Goal: Find contact information: Find contact information

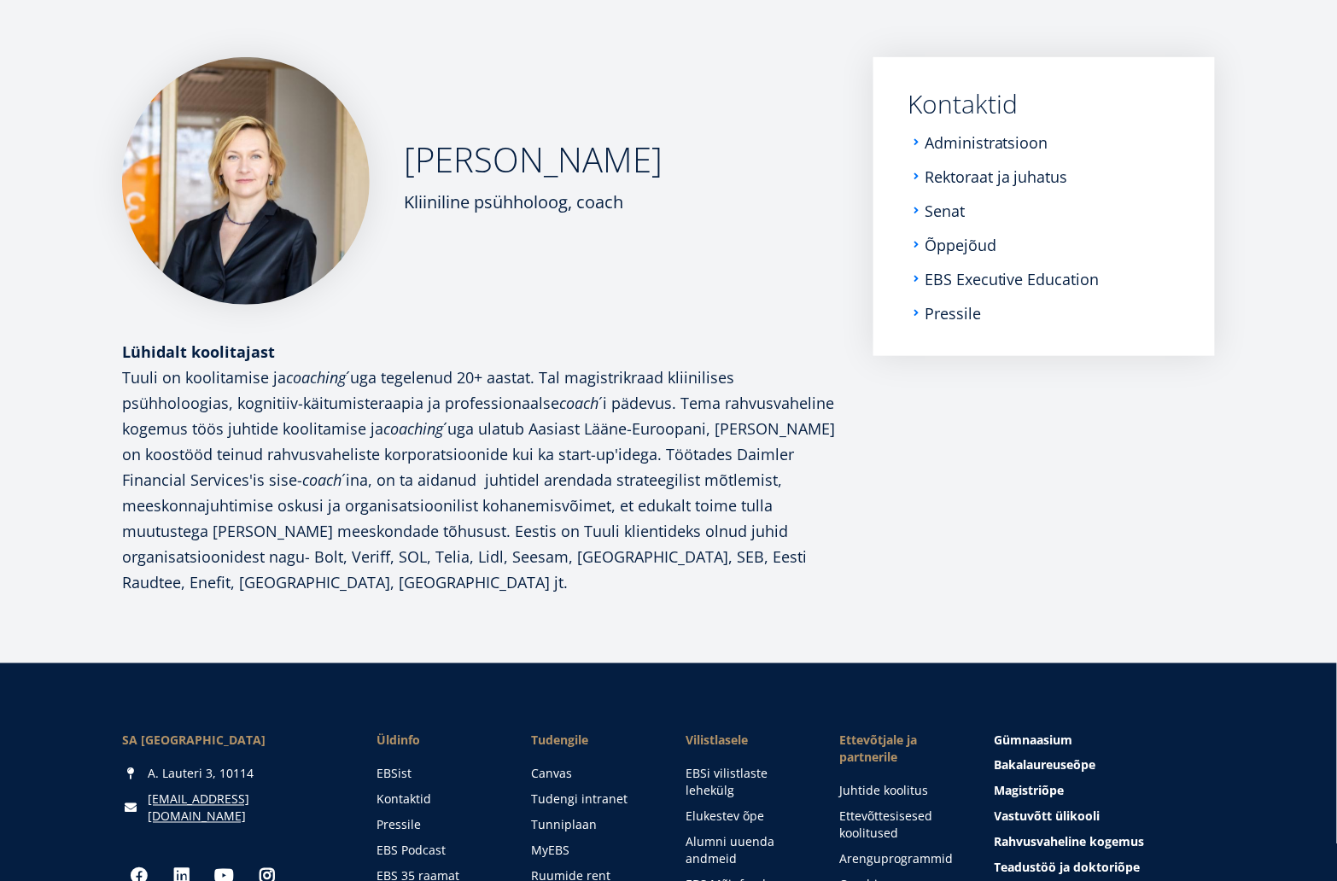
scroll to position [237, 0]
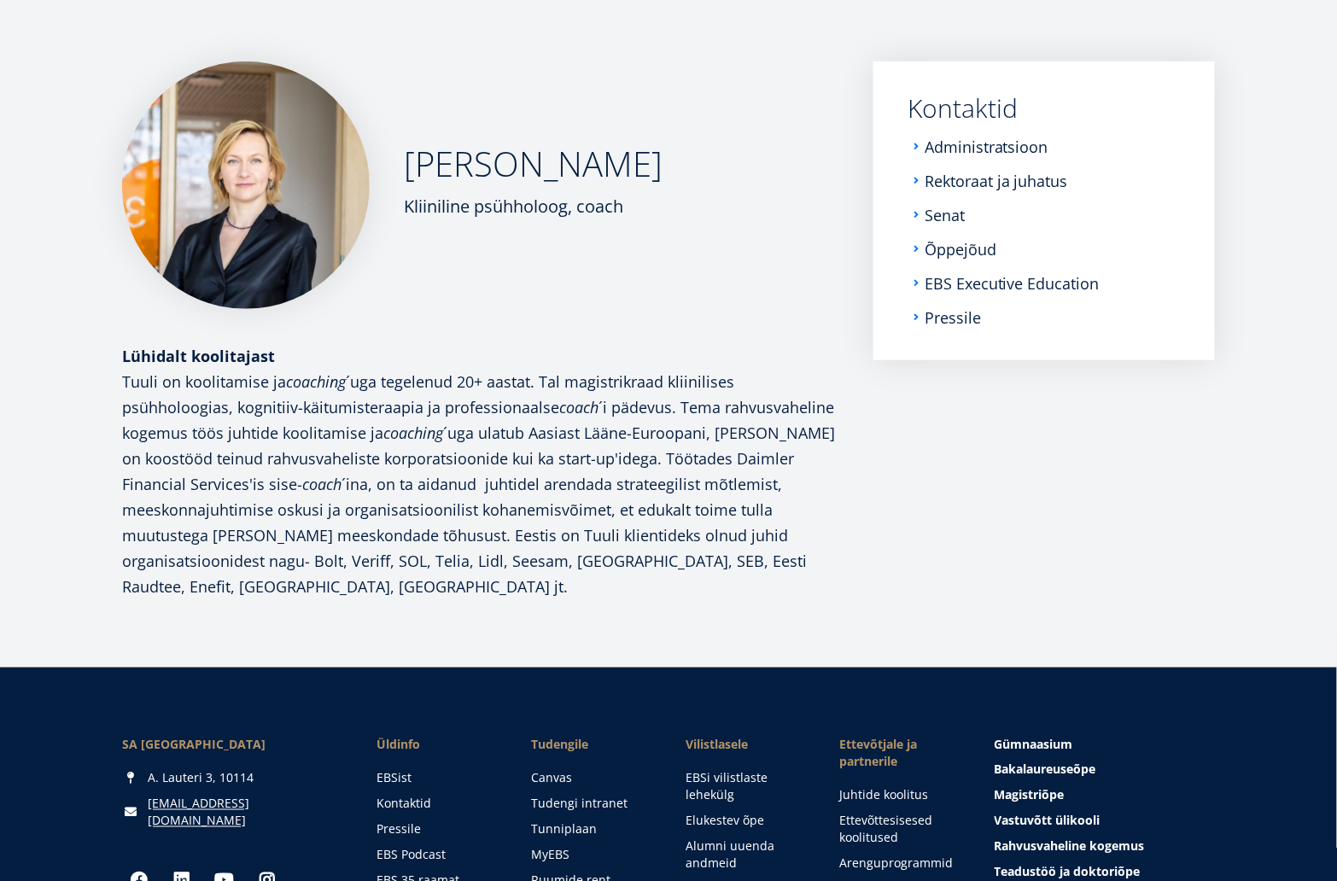
click at [920, 144] on li "Administratsioon" at bounding box center [1044, 146] width 273 height 17
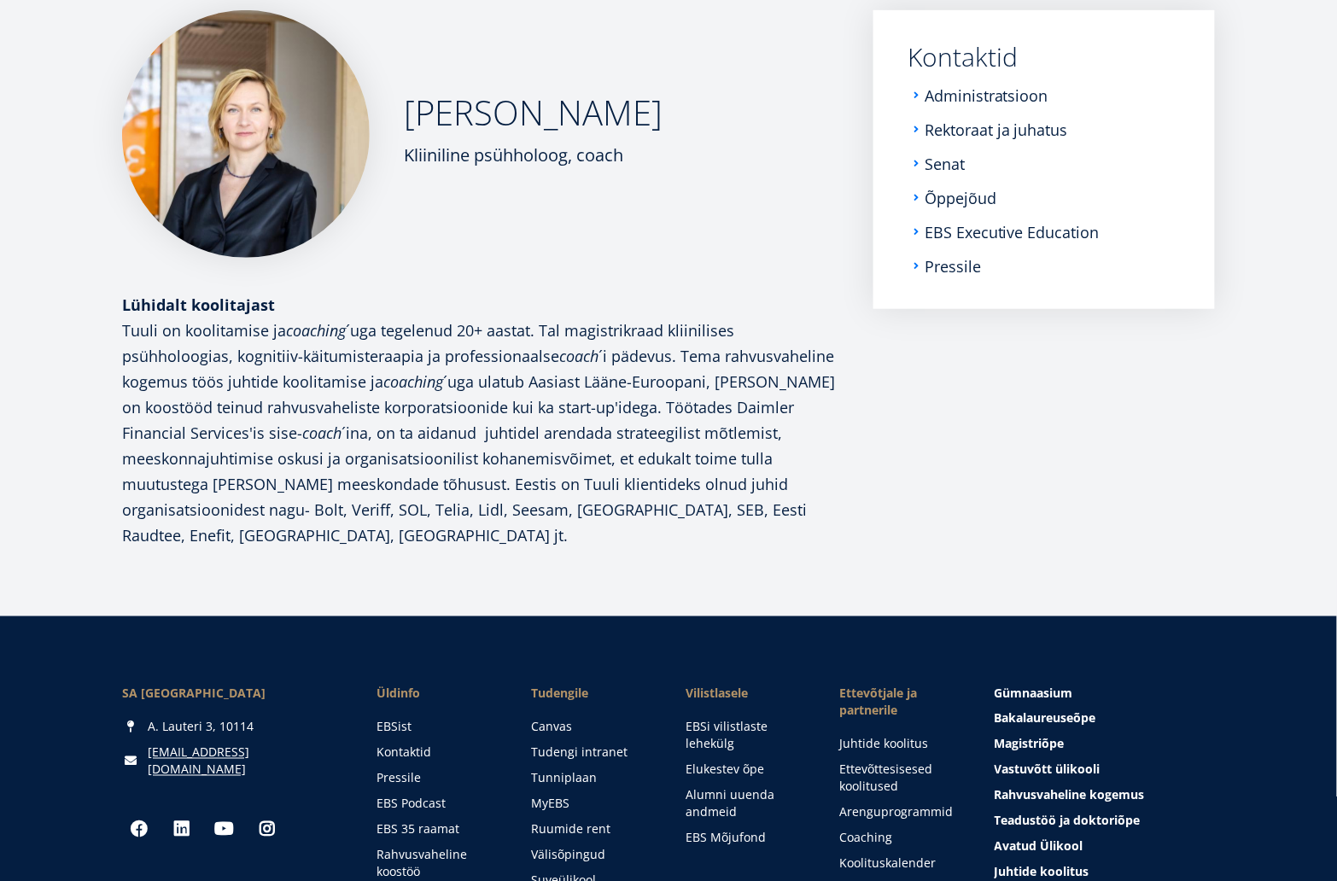
scroll to position [294, 0]
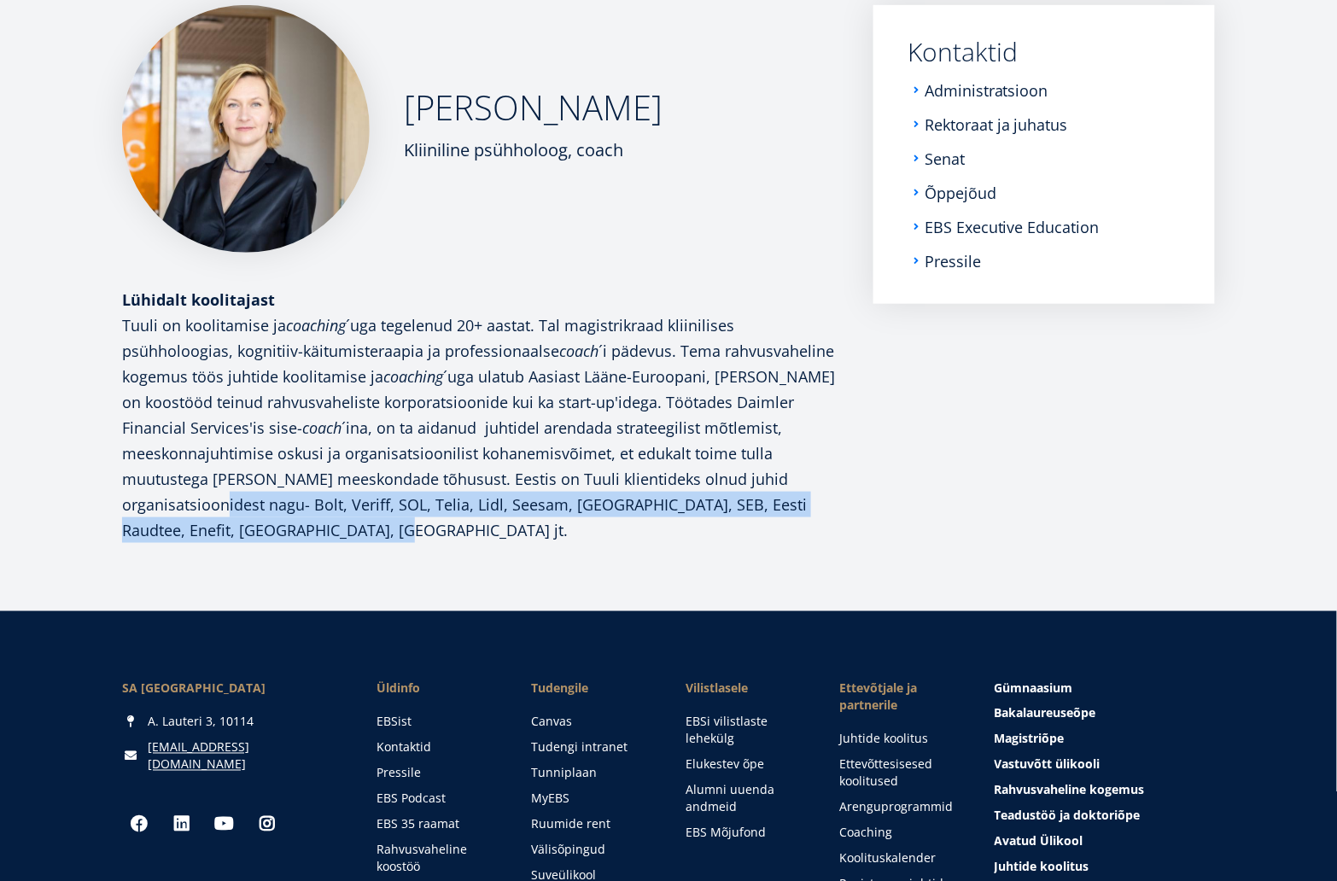
drag, startPoint x: 265, startPoint y: 504, endPoint x: 354, endPoint y: 535, distance: 94.8
click at [354, 535] on p "Tuuli on koolitamise ja coaching ´uga tegelenud 20+ aastat. Tal magistrikraad k…" at bounding box center [480, 428] width 717 height 231
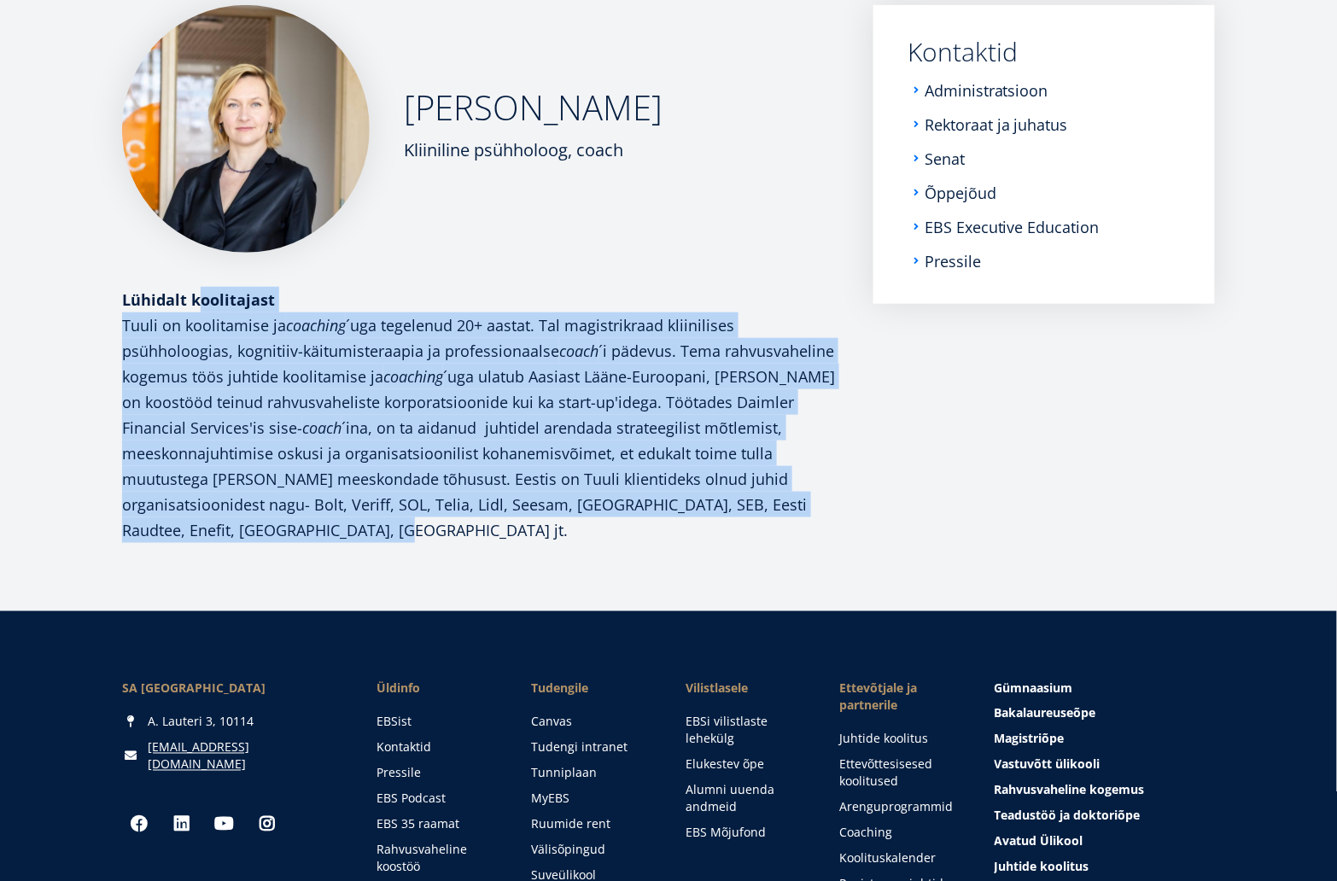
drag, startPoint x: 364, startPoint y: 531, endPoint x: 128, endPoint y: 294, distance: 334.5
click at [128, 294] on div "Lühidalt koolitajast Tuuli on koolitamise ja coaching ´uga tegelenud 20+ aastat…" at bounding box center [480, 415] width 717 height 256
click at [128, 294] on div "Lühidalt koolitajast" at bounding box center [480, 300] width 717 height 26
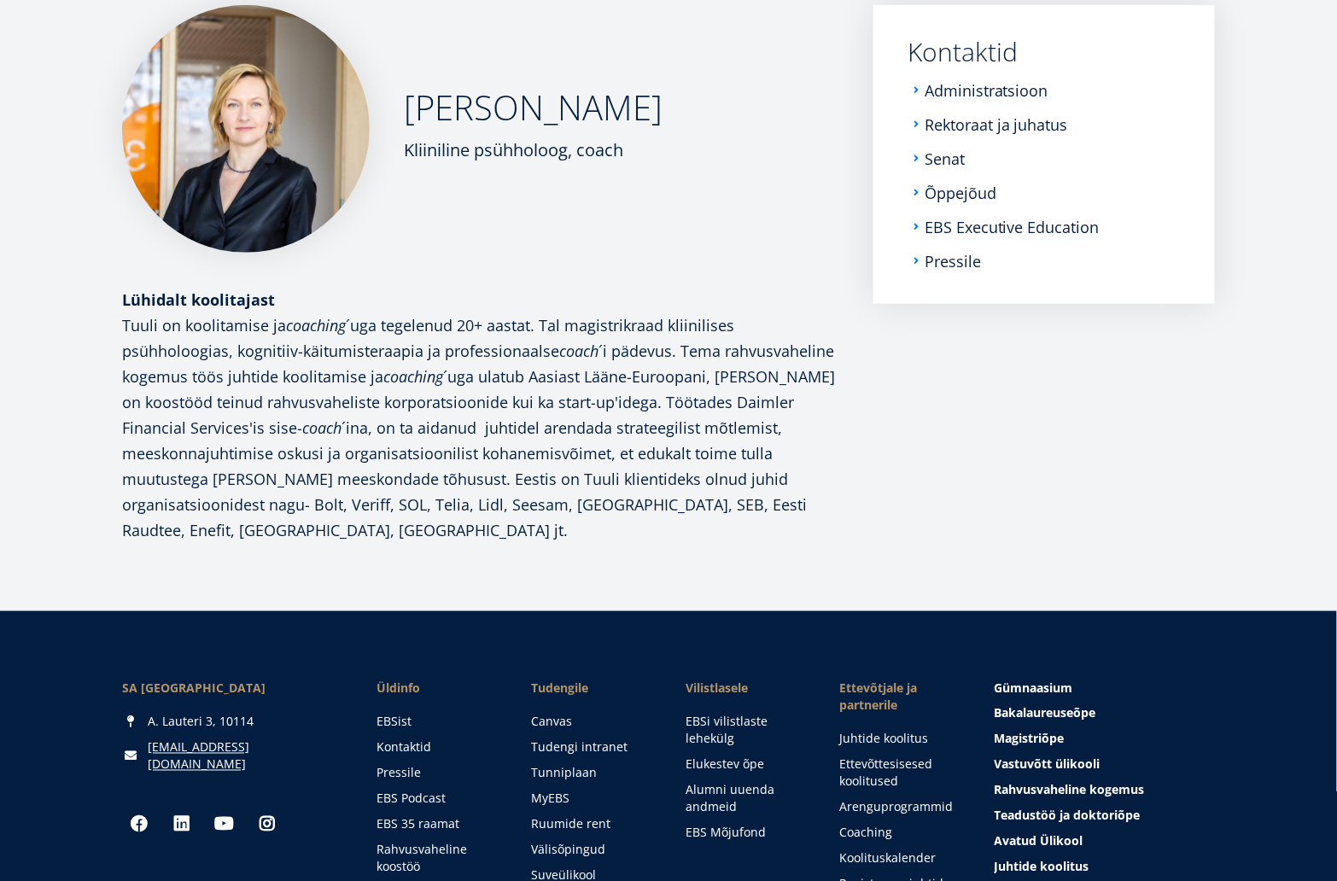
click at [109, 307] on div "[PERSON_NAME] Kliiniline psühholoog, coach Lühidalt koolitajast Tuuli on koolit…" at bounding box center [669, 274] width 1230 height 538
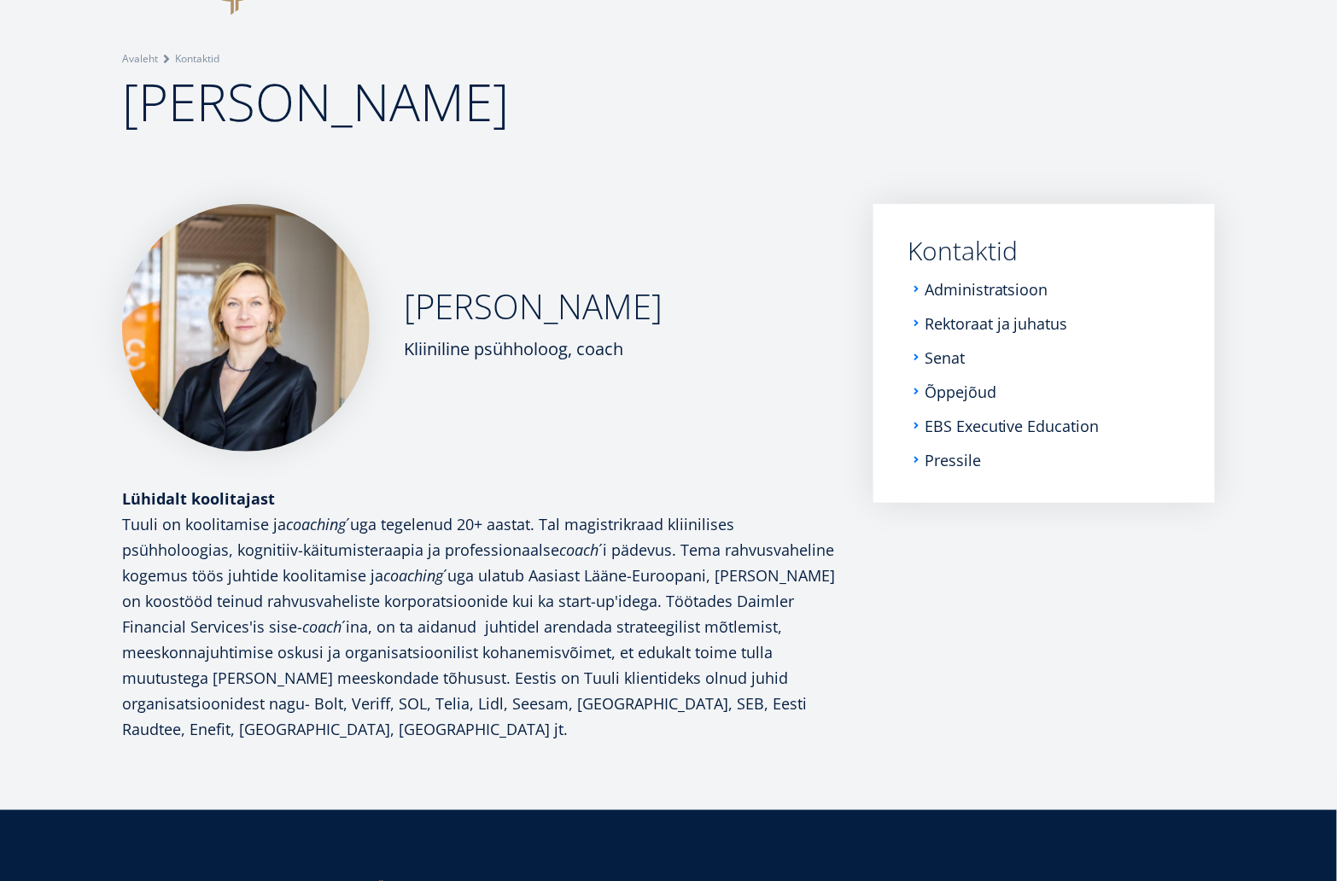
scroll to position [73, 0]
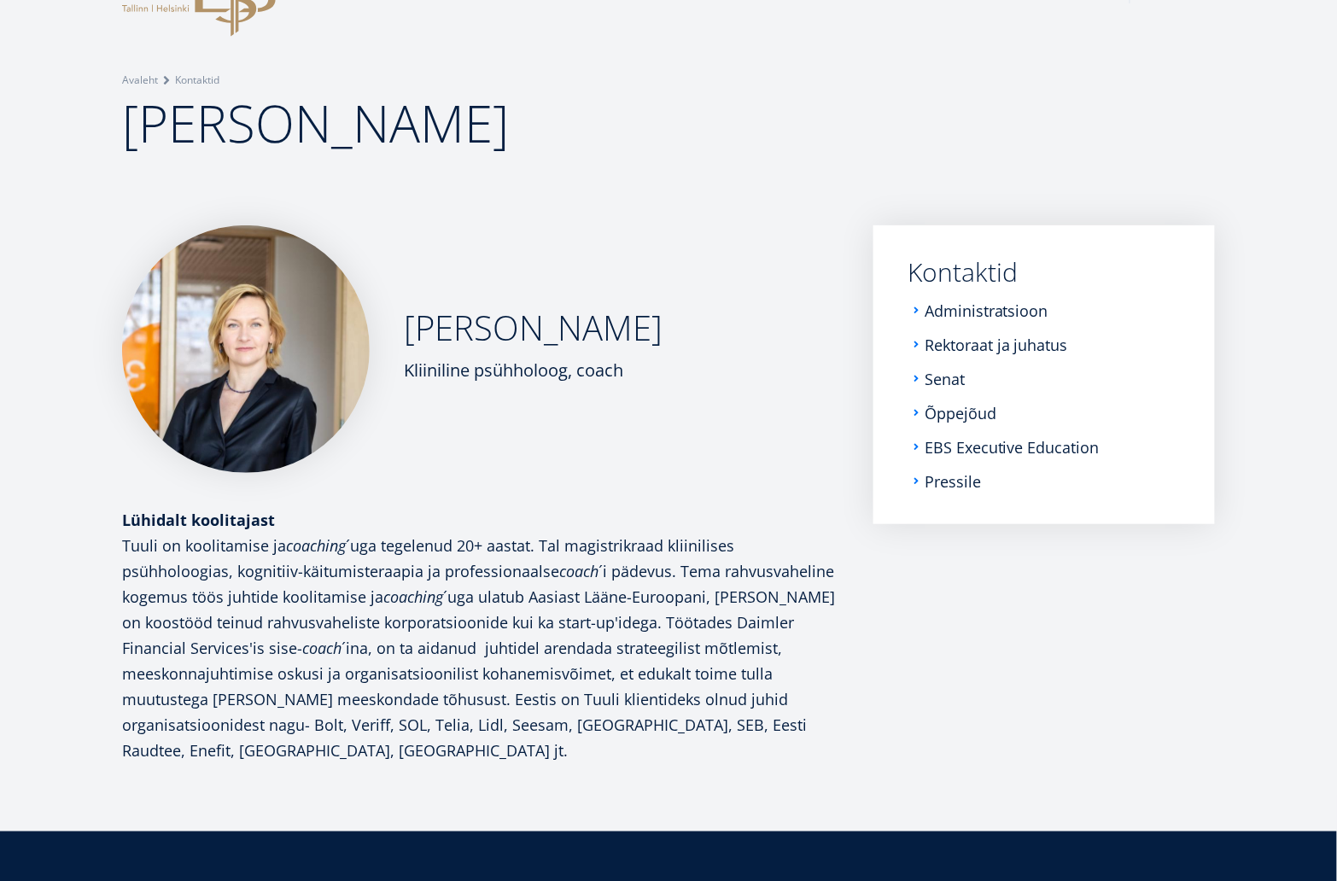
click at [915, 446] on li "EBS Executive Education" at bounding box center [1044, 447] width 273 height 17
click at [938, 443] on link "EBS Executive Education" at bounding box center [1014, 447] width 175 height 17
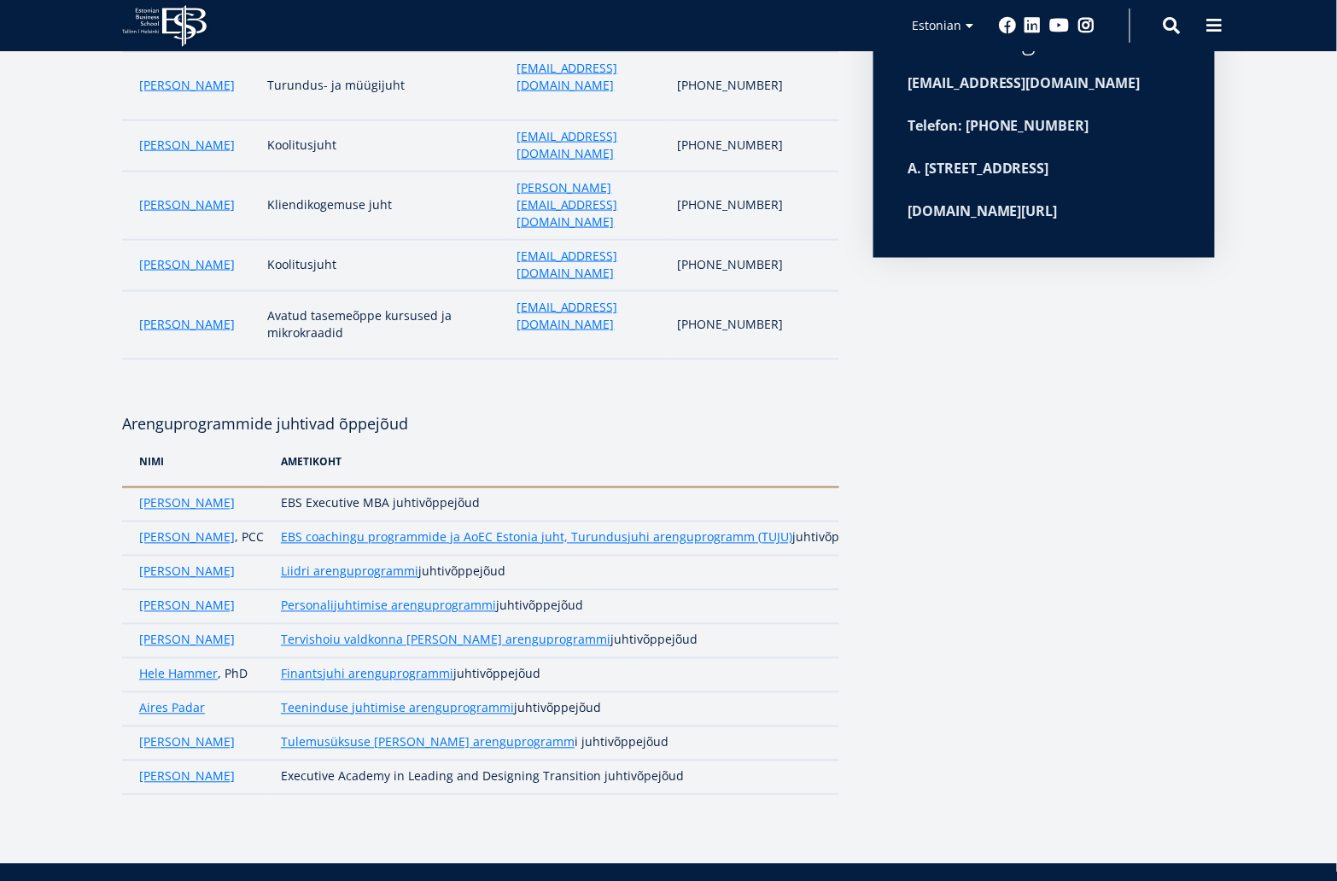
scroll to position [661, 0]
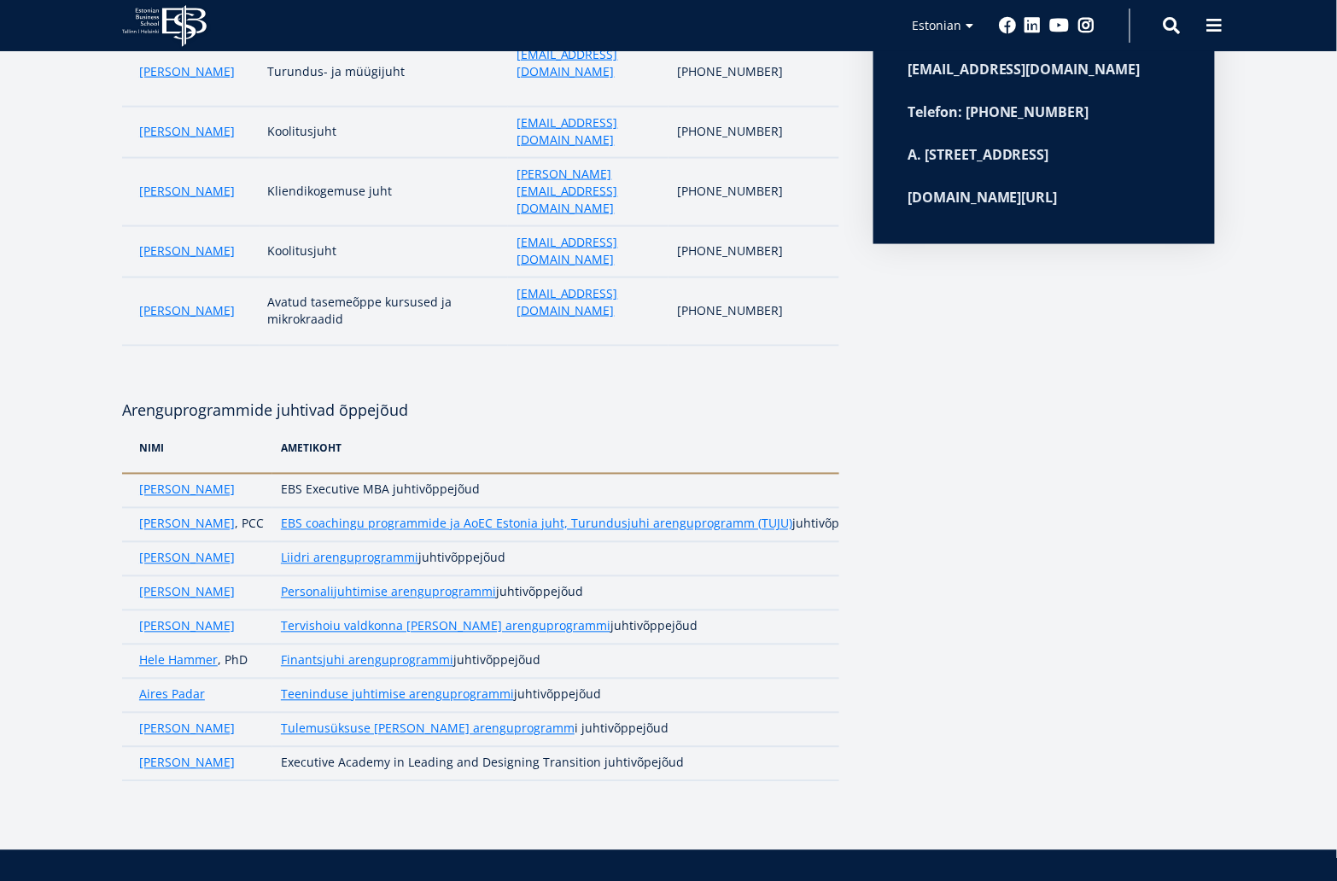
click at [84, 445] on div "Nimi ametikoht e-post telefon Jari Kukkonen EBSi MBA ja täiendkoolituse juht, E…" at bounding box center [669, 214] width 1230 height 1136
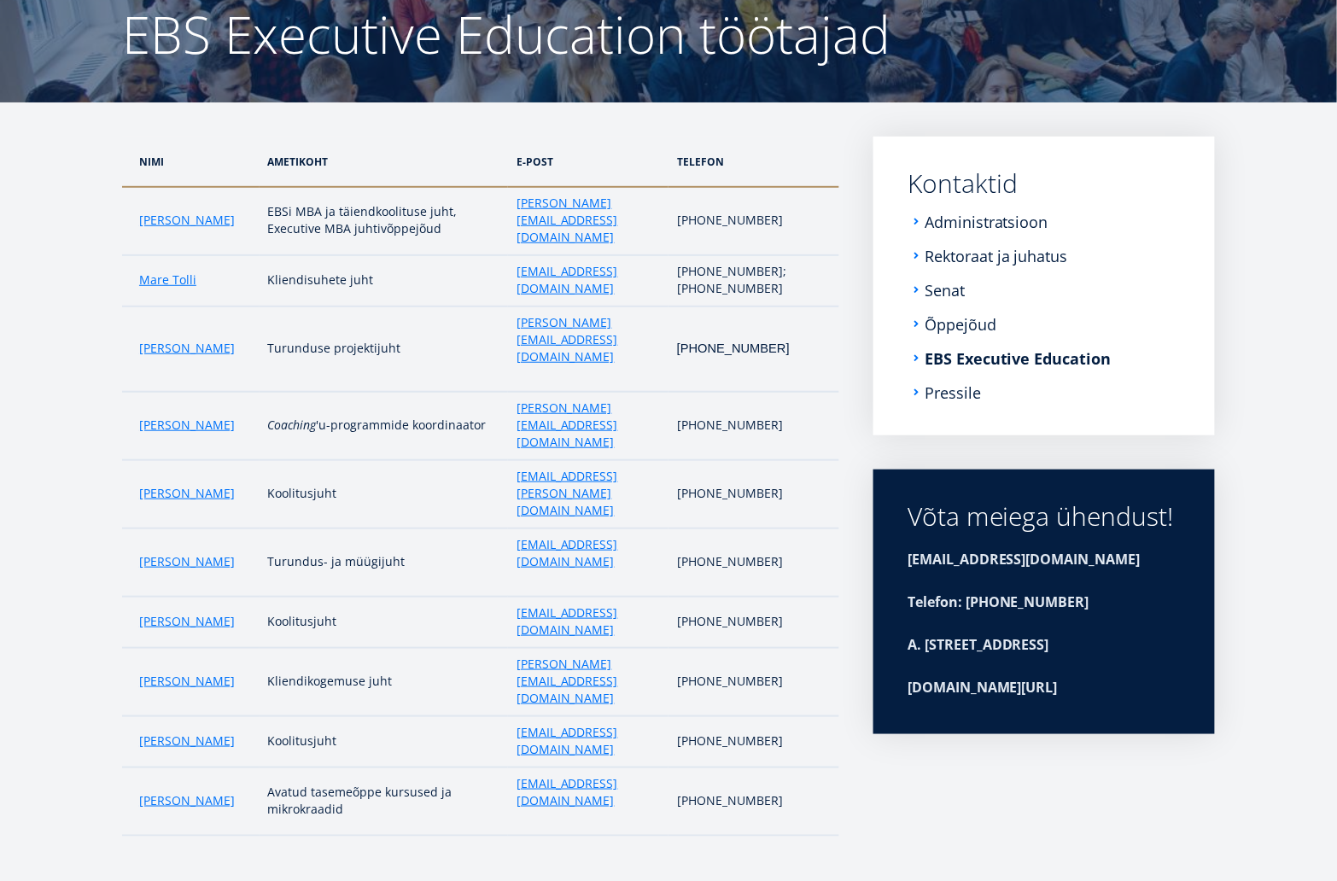
scroll to position [13, 0]
